Goal: Transaction & Acquisition: Purchase product/service

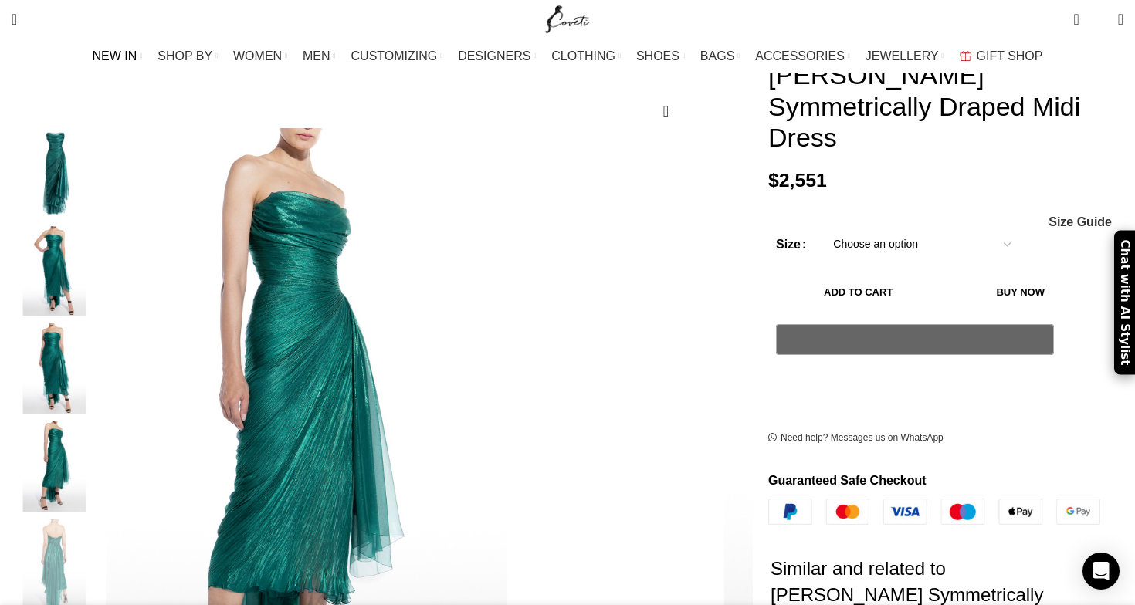
scroll to position [0, 2275]
click at [102, 159] on img "1 / 5" at bounding box center [55, 173] width 94 height 90
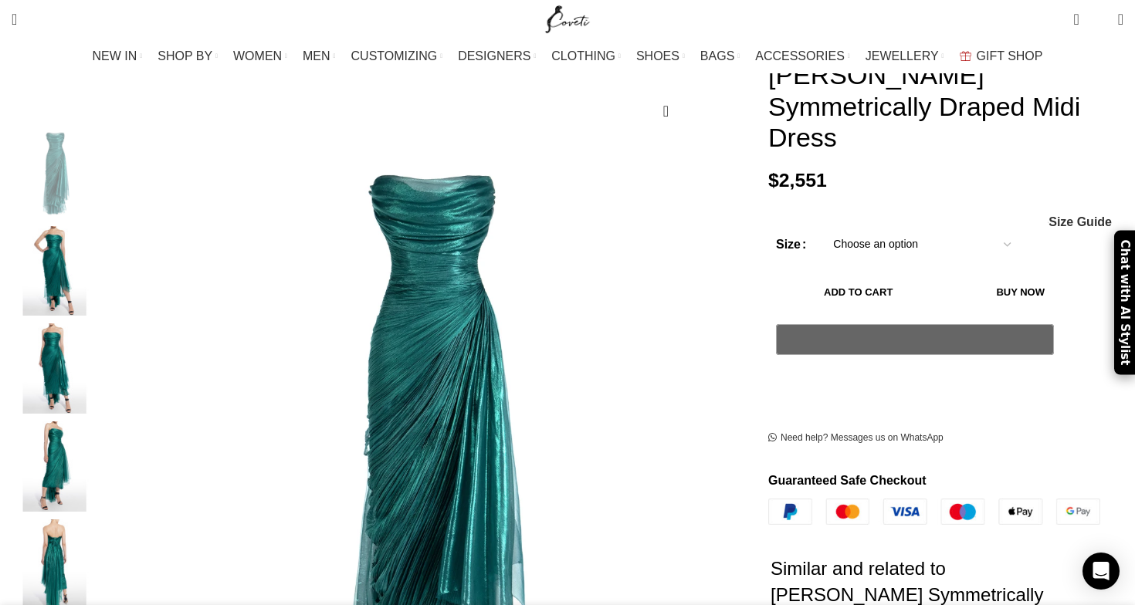
click at [102, 357] on img "3 / 5" at bounding box center [55, 368] width 94 height 90
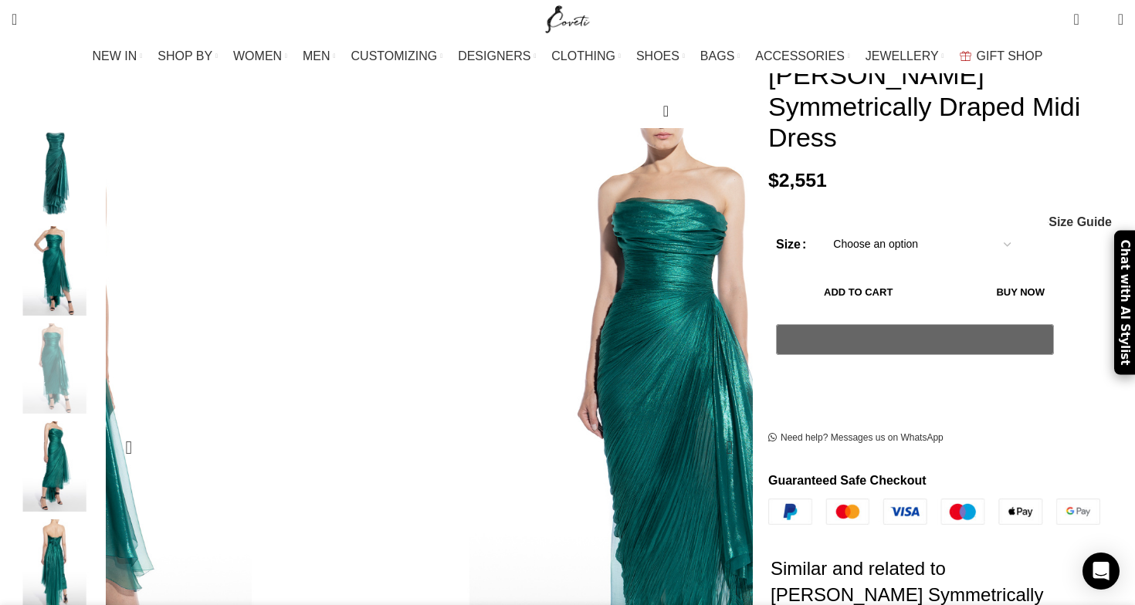
scroll to position [0, 2437]
click at [102, 481] on img "4 / 5" at bounding box center [55, 467] width 94 height 90
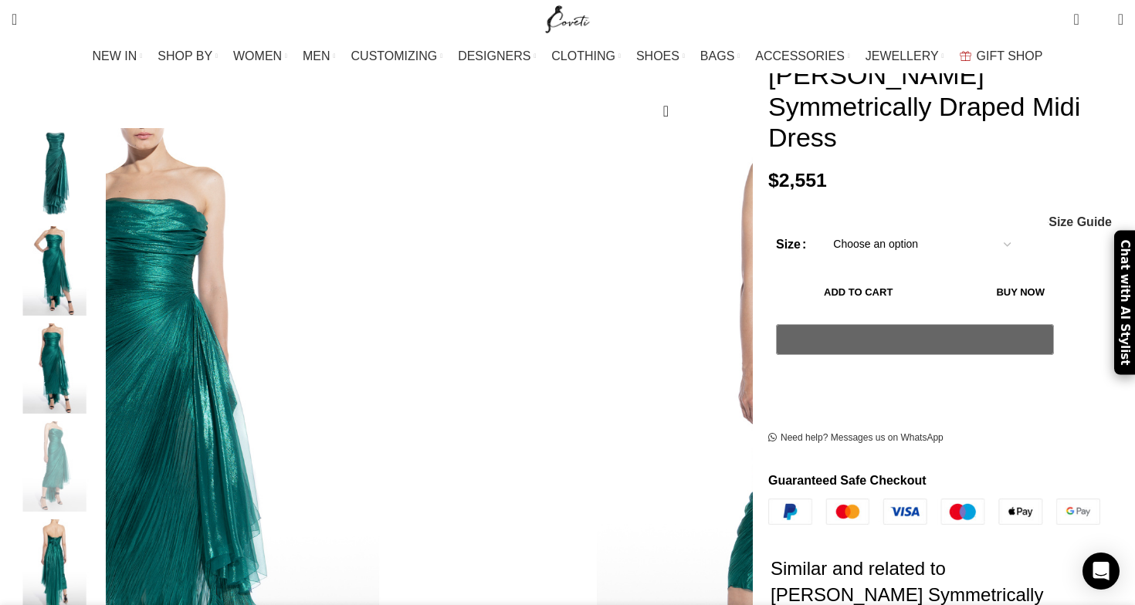
click at [868, 215] on div "Women's clothing size guide Women Clothing Size Guide Women's clothing size gui…" at bounding box center [946, 221] width 332 height 13
click at [868, 229] on select "Choose an option 4 UK 6 UK 8 [GEOGRAPHIC_DATA] 10 [GEOGRAPHIC_DATA] 12 [GEOGRAP…" at bounding box center [921, 245] width 201 height 32
click at [821, 229] on select "Choose an option 4 UK 6 UK 8 [GEOGRAPHIC_DATA] 10 [GEOGRAPHIC_DATA] 12 [GEOGRAP…" at bounding box center [921, 245] width 201 height 32
select select "4-[GEOGRAPHIC_DATA]"
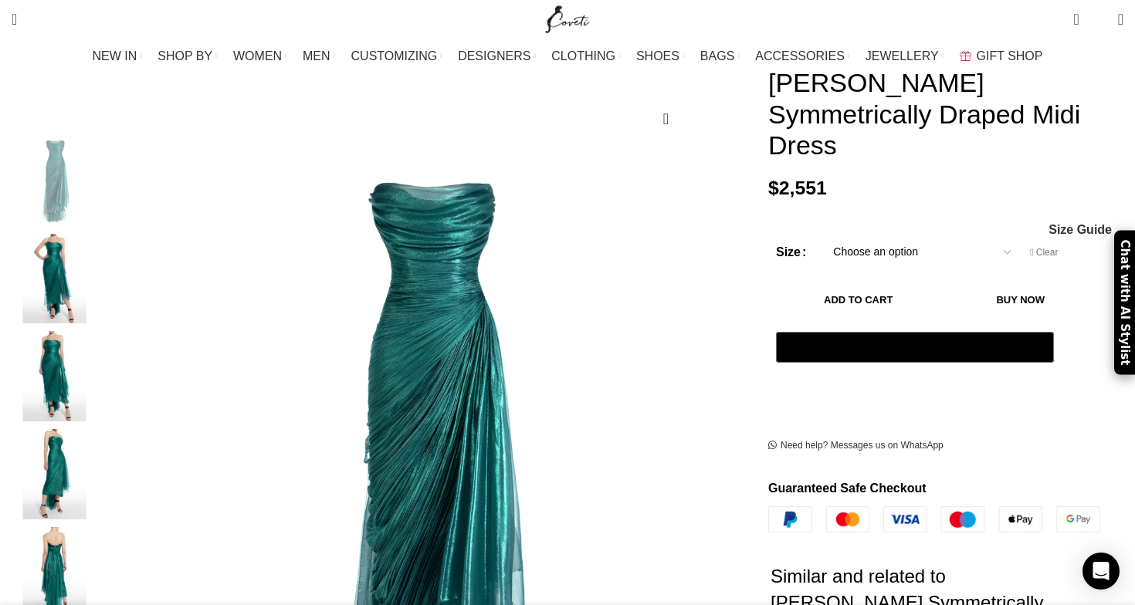
scroll to position [0, 0]
click at [102, 279] on img "2 / 5" at bounding box center [55, 279] width 94 height 90
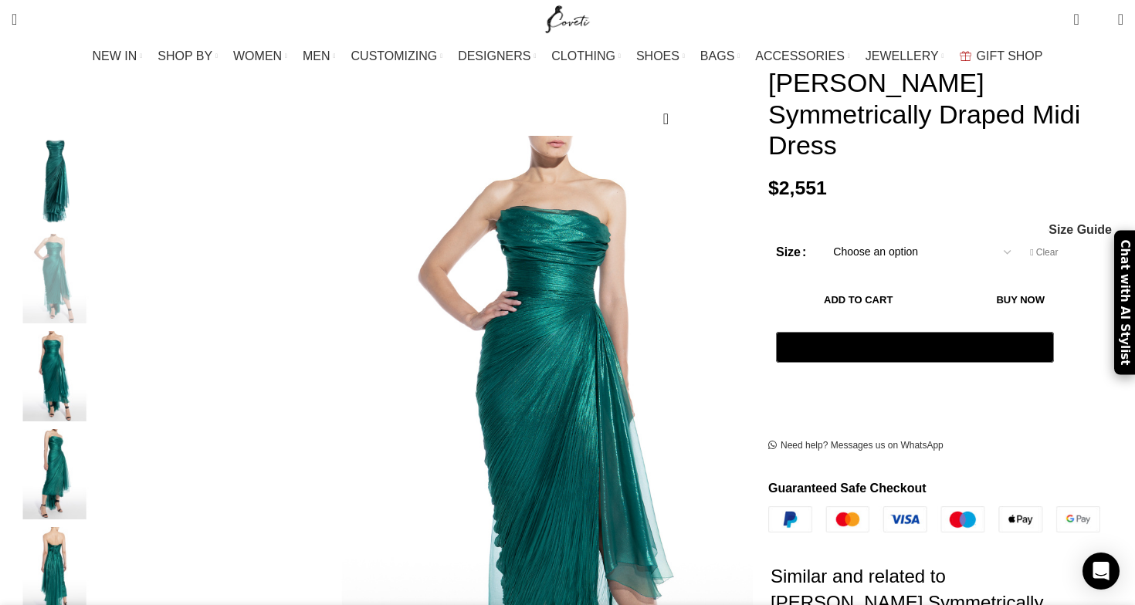
scroll to position [0, 162]
click at [102, 574] on img "5 / 5" at bounding box center [55, 572] width 94 height 90
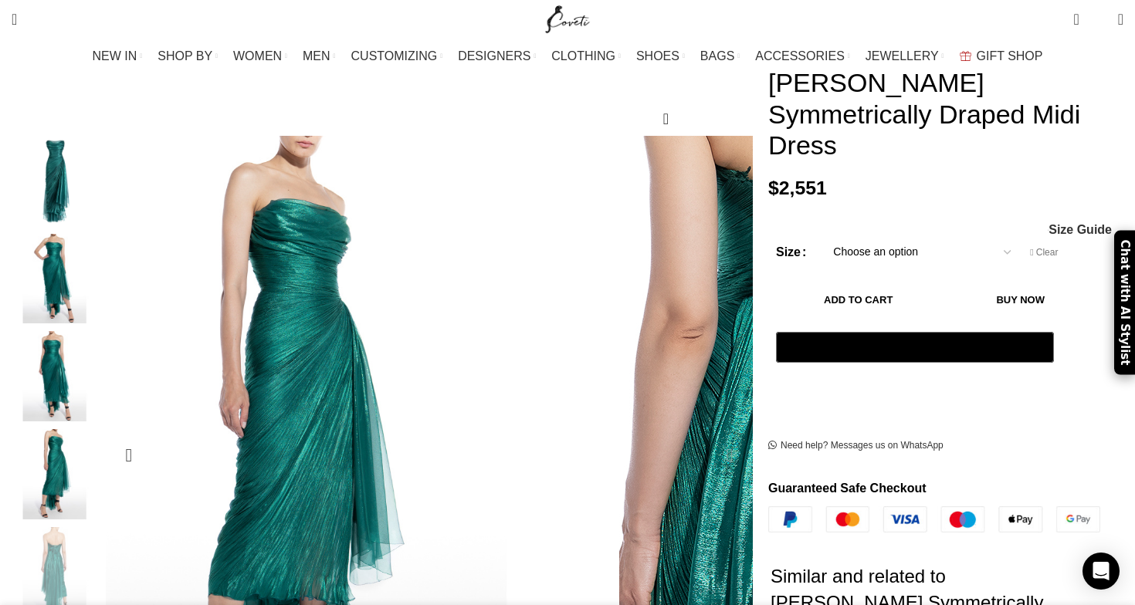
scroll to position [0, 325]
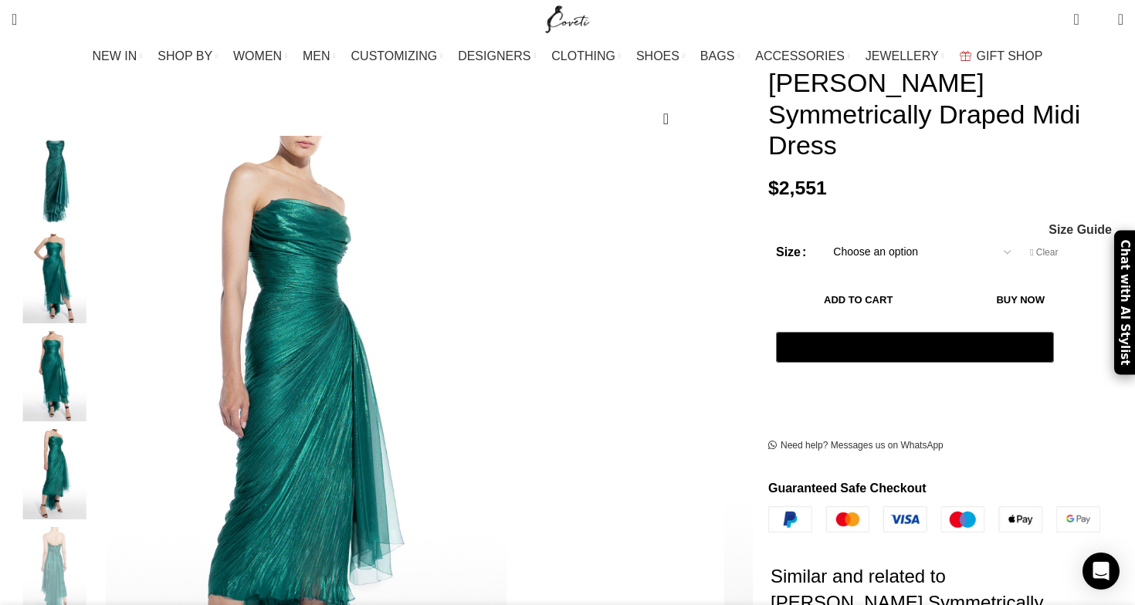
click at [102, 175] on img "1 / 5" at bounding box center [55, 181] width 94 height 90
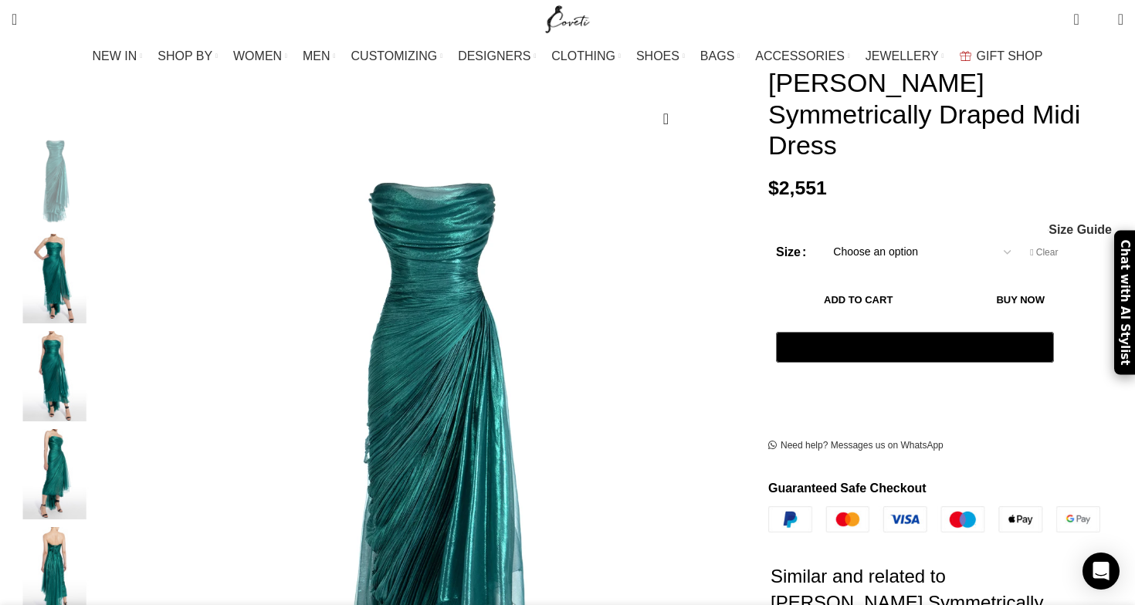
scroll to position [0, 487]
click at [102, 331] on img "3 / 5" at bounding box center [55, 376] width 94 height 90
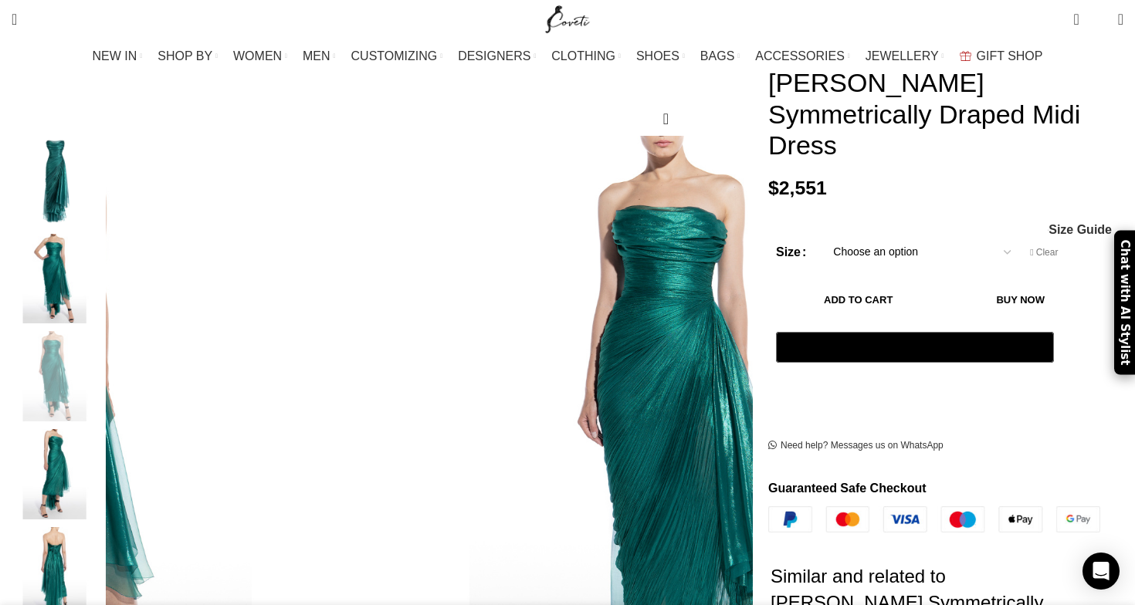
scroll to position [0, 812]
click at [102, 261] on img "2 / 5" at bounding box center [55, 279] width 94 height 90
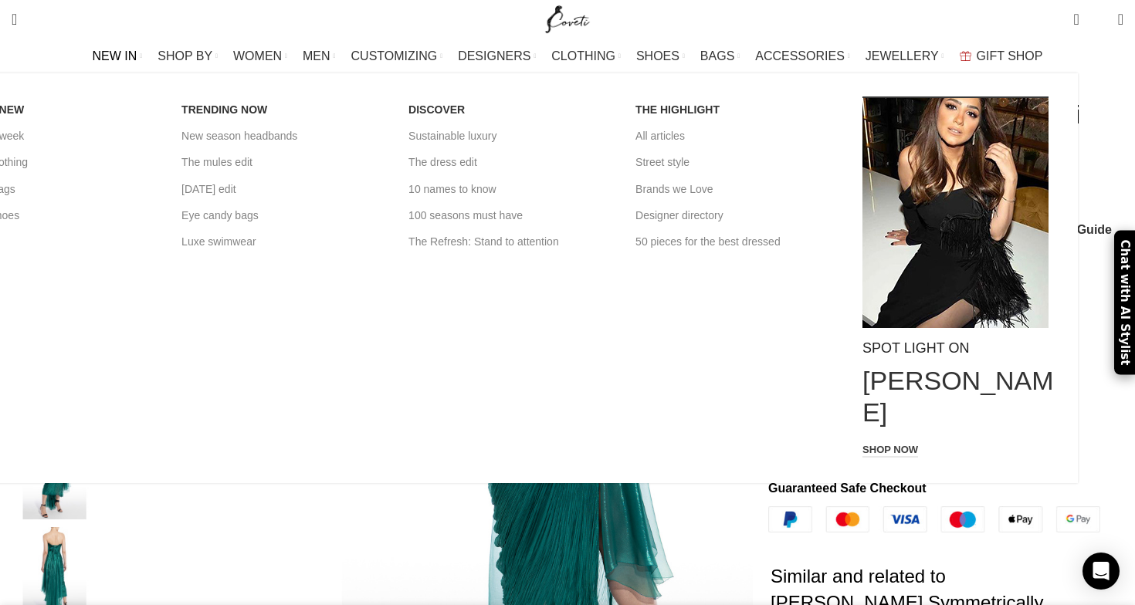
scroll to position [0, 1300]
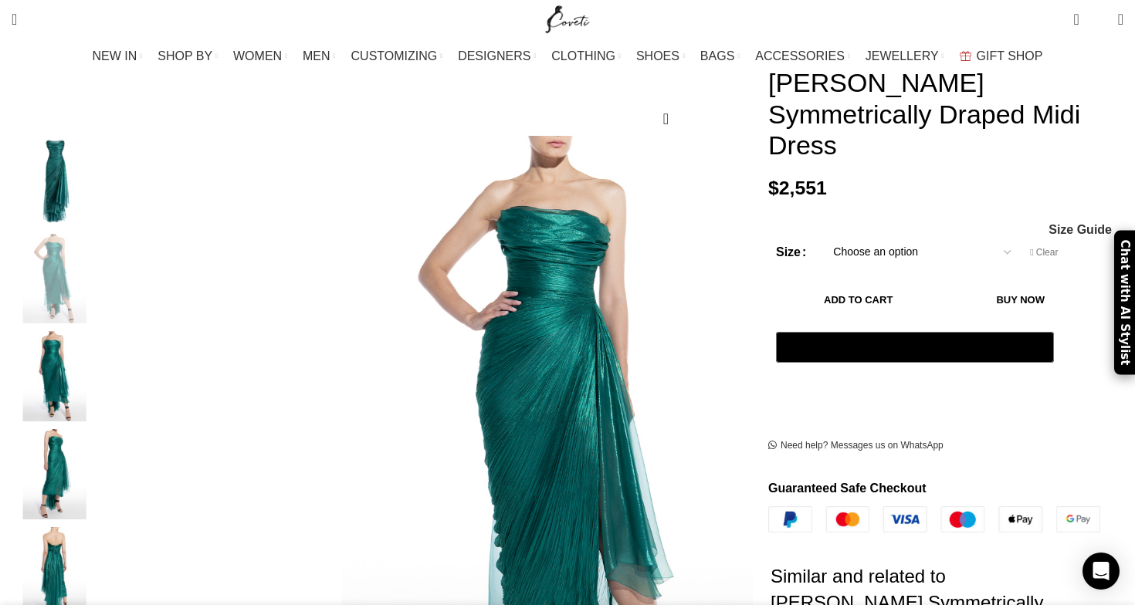
click at [102, 375] on img "3 / 5" at bounding box center [55, 376] width 94 height 90
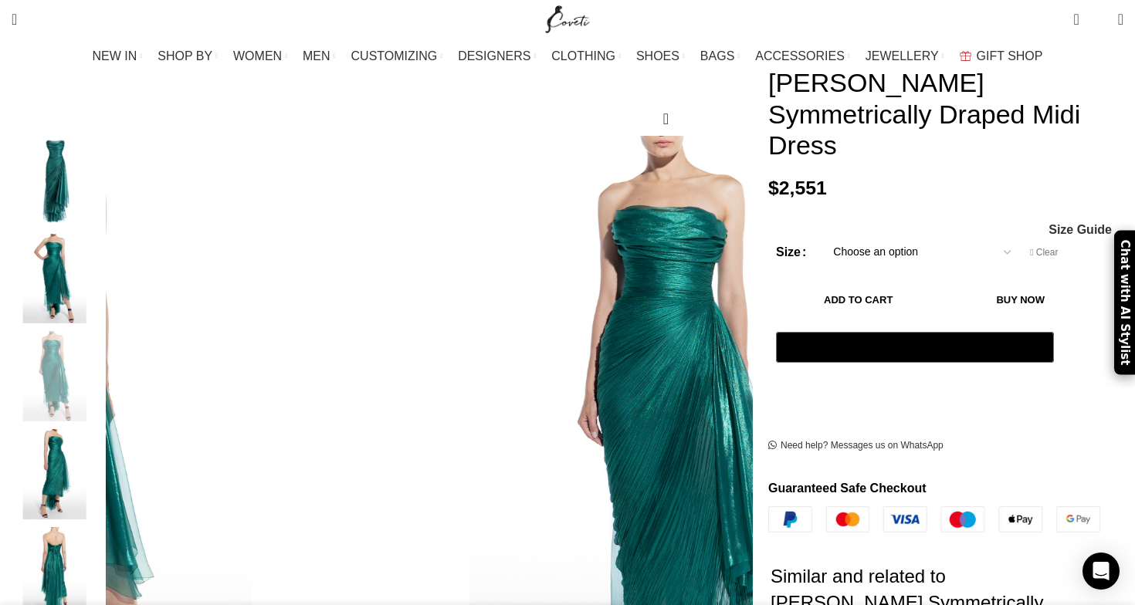
click at [102, 434] on img "4 / 5" at bounding box center [55, 474] width 94 height 90
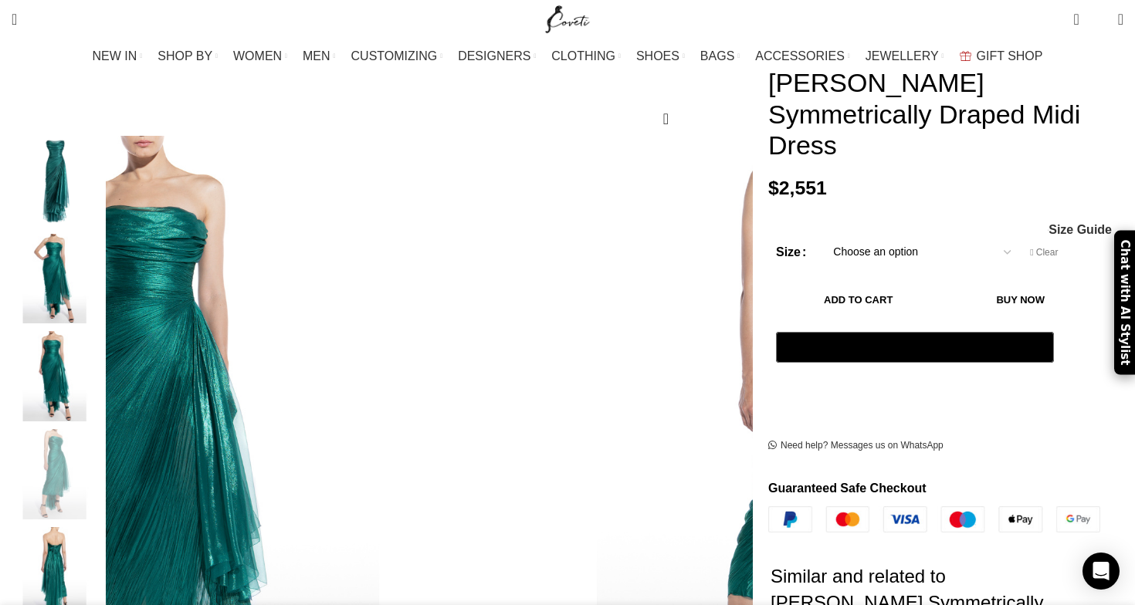
click at [102, 503] on div "4 / 5" at bounding box center [55, 478] width 94 height 98
click at [102, 529] on img "5 / 5" at bounding box center [55, 572] width 94 height 90
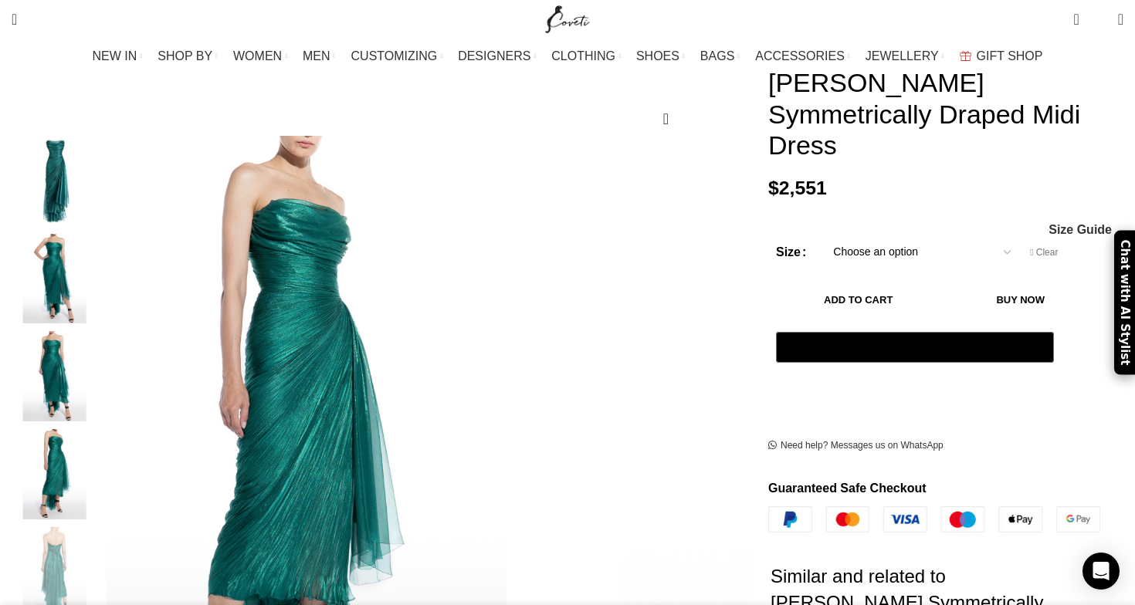
scroll to position [0, 1950]
click at [102, 450] on img "4 / 5" at bounding box center [55, 474] width 94 height 90
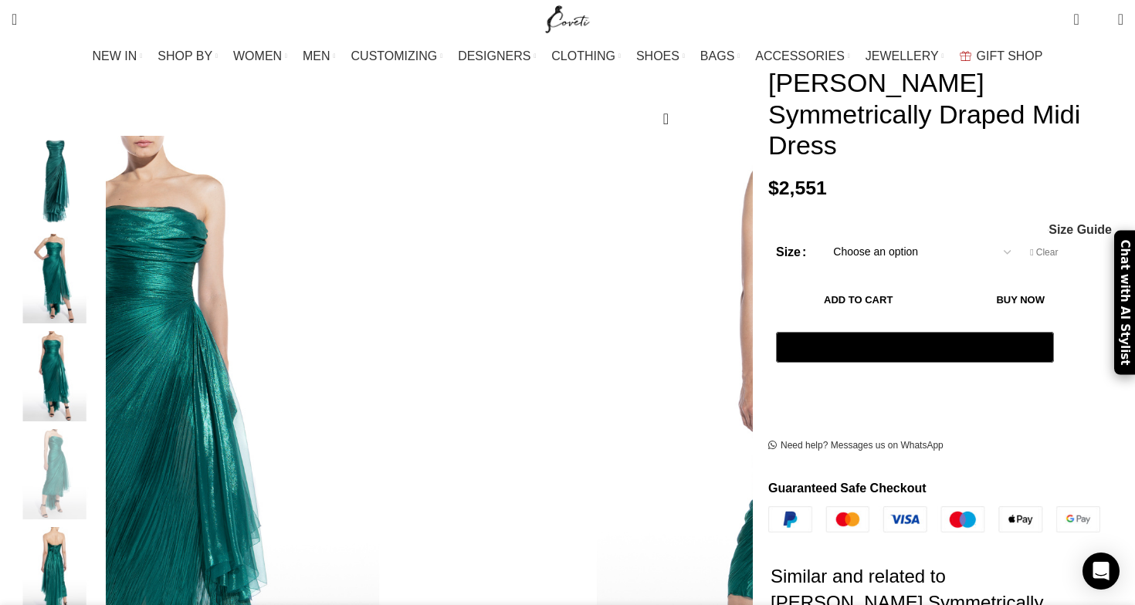
click at [102, 174] on img "1 / 5" at bounding box center [55, 181] width 94 height 90
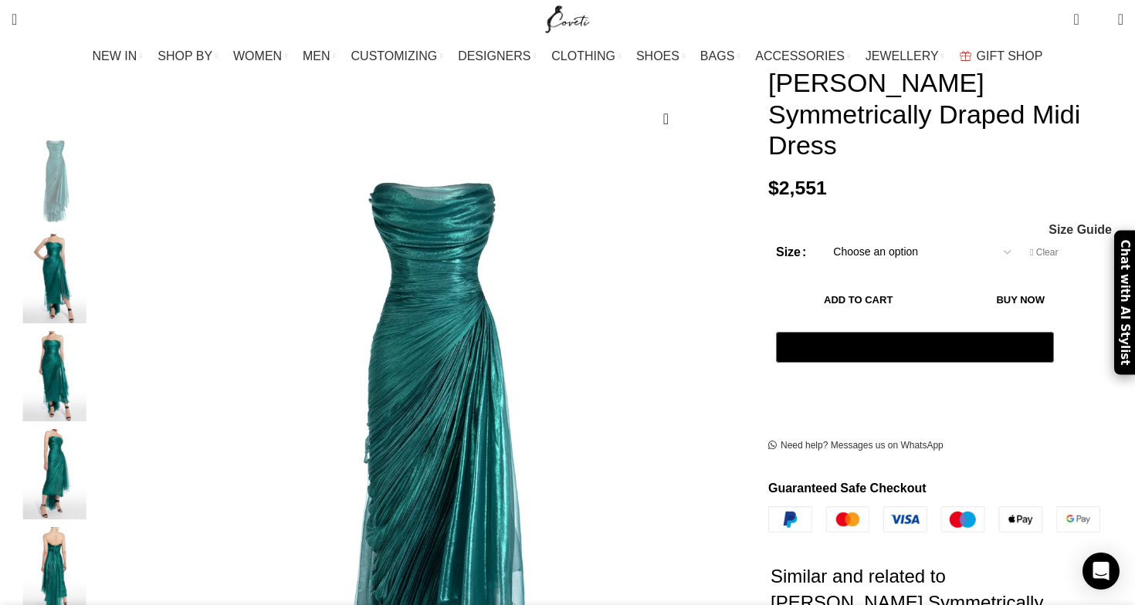
scroll to position [0, 2112]
click at [102, 256] on img "2 / 5" at bounding box center [55, 279] width 94 height 90
